Goal: Check status: Check status

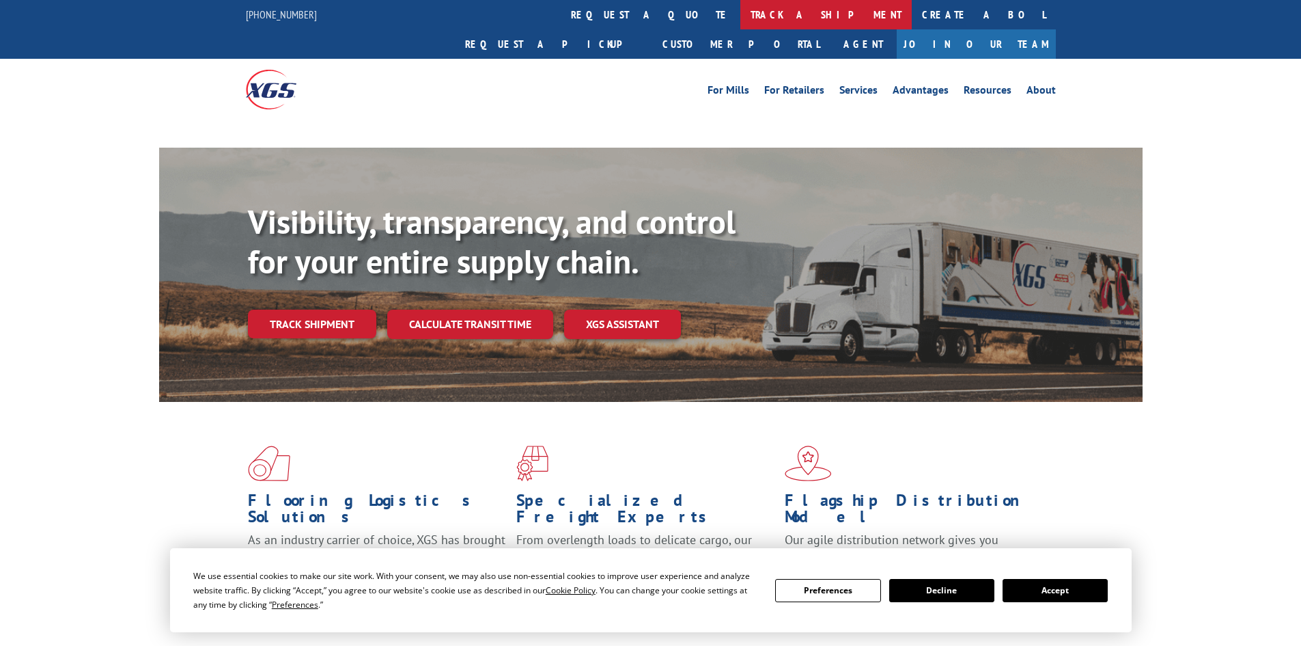
click at [740, 17] on link "track a shipment" at bounding box center [825, 14] width 171 height 29
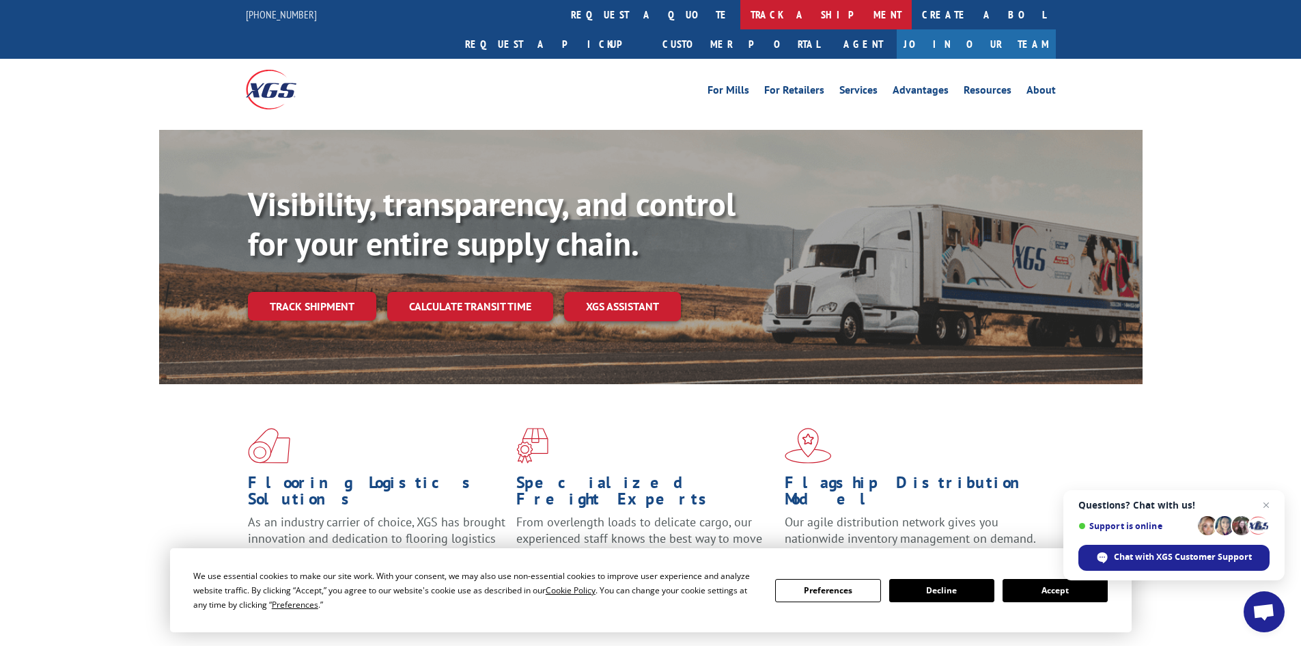
click at [740, 12] on link "track a shipment" at bounding box center [825, 14] width 171 height 29
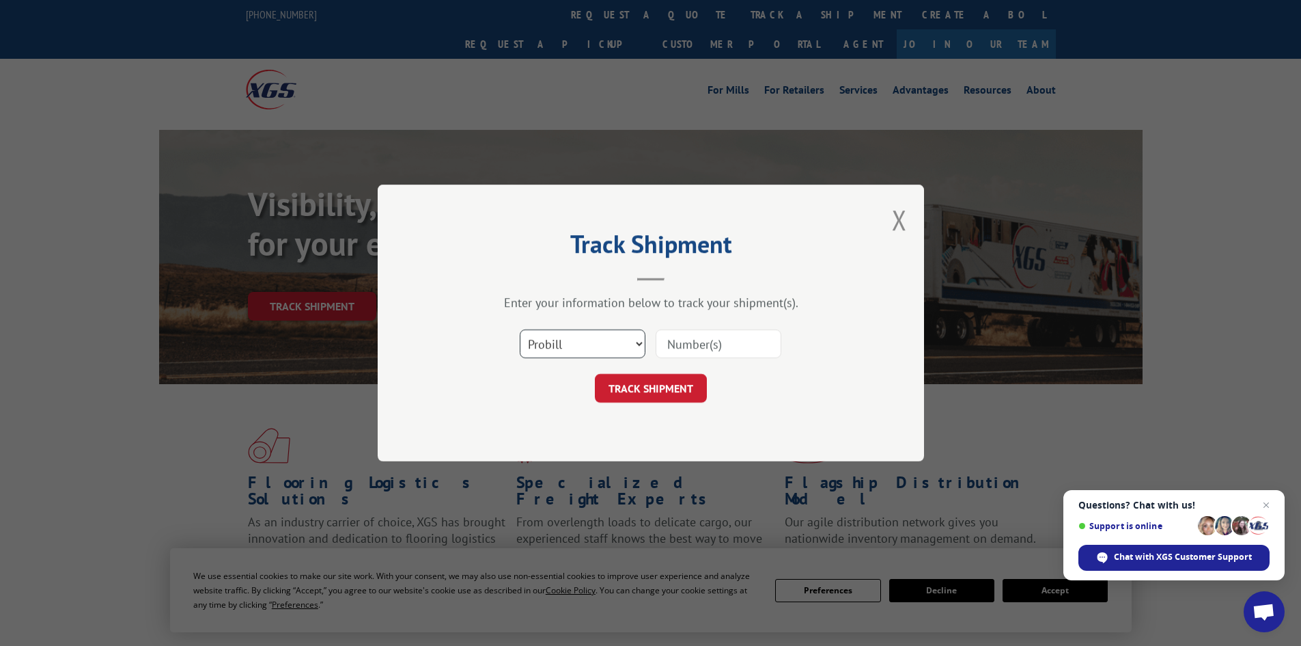
click at [609, 343] on select "Select category... Probill BOL PO" at bounding box center [583, 343] width 126 height 29
select select "bol"
click at [520, 329] on select "Select category... Probill BOL PO" at bounding box center [583, 343] width 126 height 29
click at [723, 344] on input at bounding box center [719, 343] width 126 height 29
paste input "7074363"
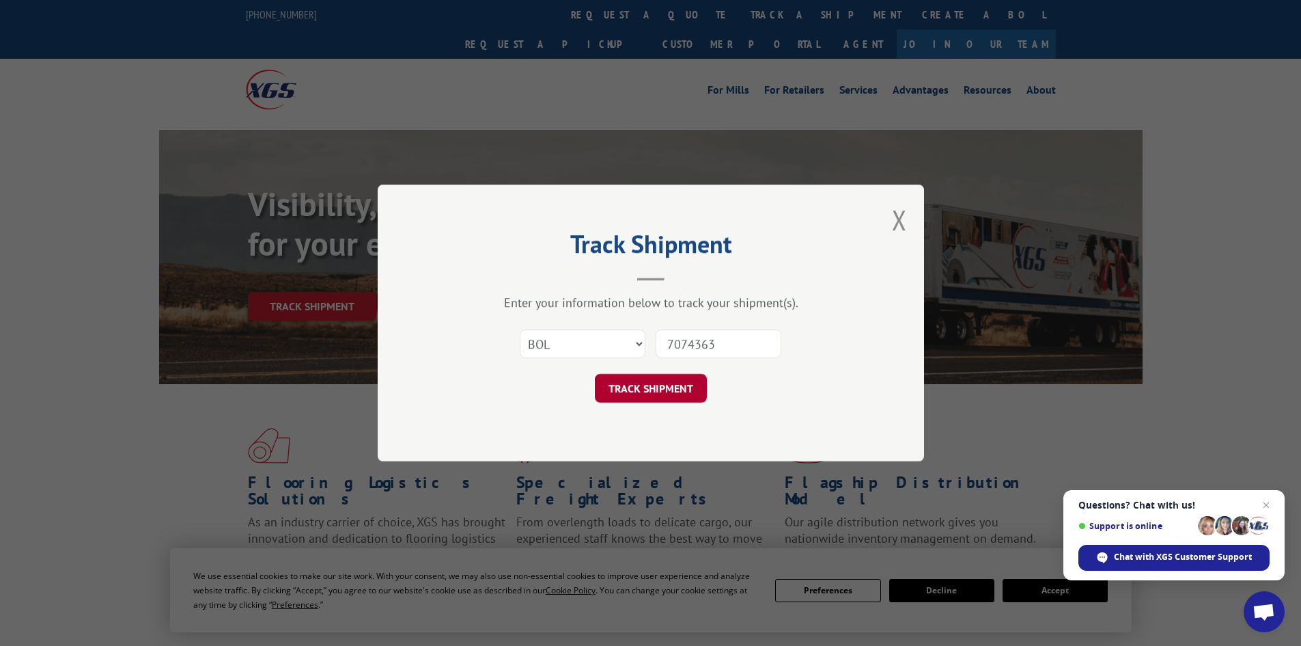
type input "7074363"
click at [641, 387] on button "TRACK SHIPMENT" at bounding box center [651, 388] width 112 height 29
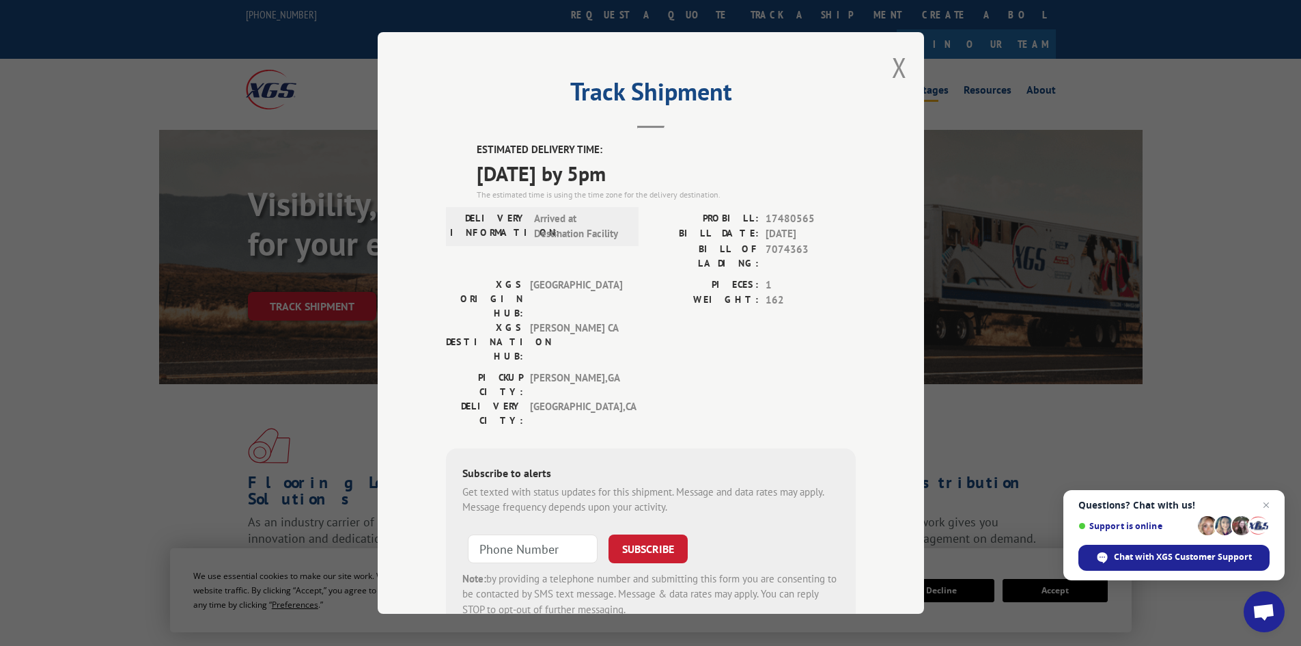
click at [899, 67] on button "Close modal" at bounding box center [899, 67] width 15 height 36
